Goal: Navigation & Orientation: Find specific page/section

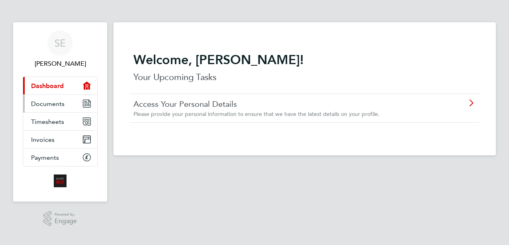
click at [58, 102] on span "Documents" at bounding box center [47, 104] width 33 height 8
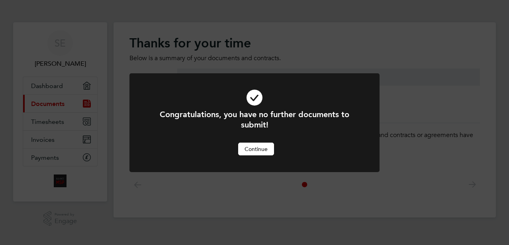
drag, startPoint x: 267, startPoint y: 146, endPoint x: 242, endPoint y: 144, distance: 24.3
click at [267, 146] on button "Continue" at bounding box center [256, 149] width 36 height 13
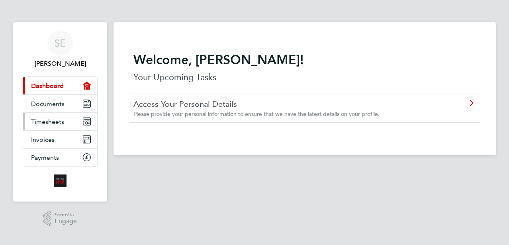
click at [73, 121] on link "Timesheets" at bounding box center [60, 122] width 74 height 18
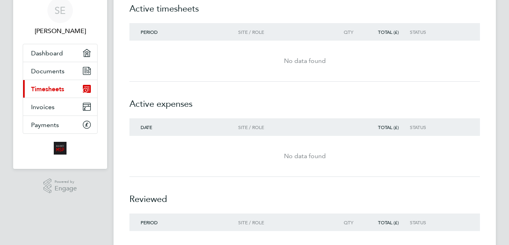
scroll to position [35, 0]
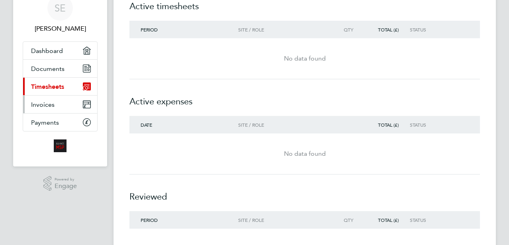
click at [51, 102] on span "Invoices" at bounding box center [42, 105] width 23 height 8
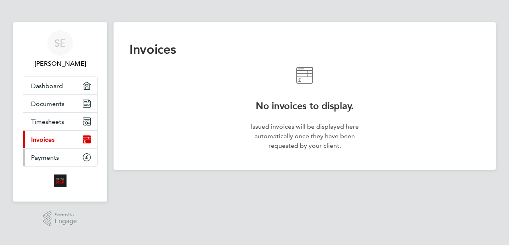
click at [39, 155] on span "Payments" at bounding box center [45, 158] width 28 height 8
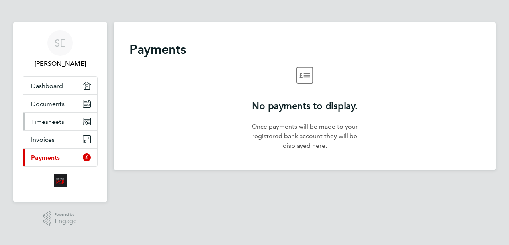
click at [48, 118] on span "Timesheets" at bounding box center [47, 122] width 33 height 8
